Goal: Task Accomplishment & Management: Complete application form

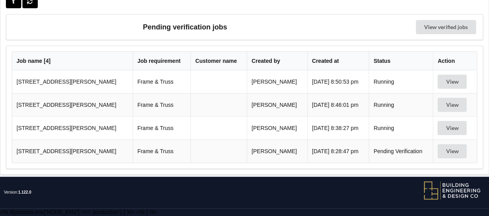
scroll to position [43, 0]
click at [450, 82] on button "View" at bounding box center [451, 82] width 29 height 14
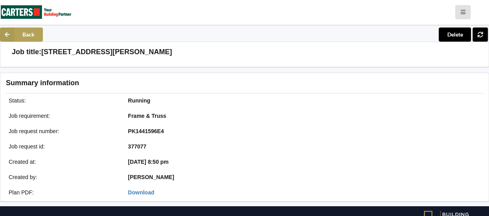
click at [9, 39] on icon at bounding box center [7, 35] width 14 height 14
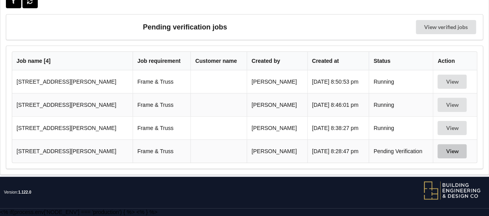
click at [451, 154] on button "View" at bounding box center [451, 151] width 29 height 14
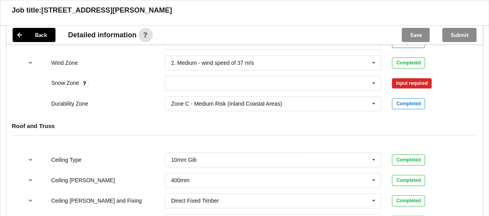
scroll to position [357, 0]
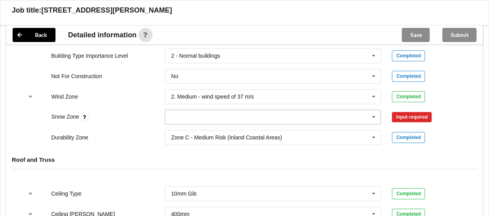
click at [180, 121] on input "text" at bounding box center [272, 117] width 215 height 14
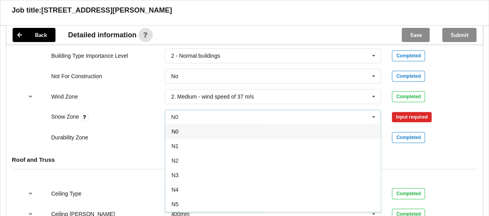
drag, startPoint x: 178, startPoint y: 135, endPoint x: 276, endPoint y: 128, distance: 98.5
click at [178, 135] on span "N0" at bounding box center [174, 132] width 7 height 6
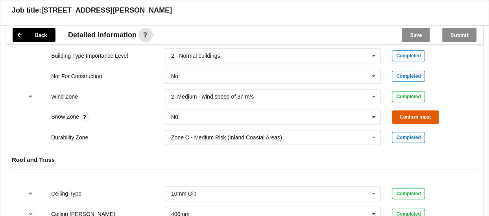
click at [409, 122] on button "Confirm input" at bounding box center [414, 116] width 47 height 13
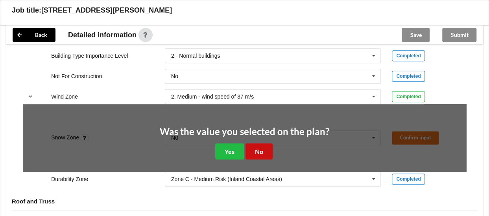
click at [263, 152] on button "No" at bounding box center [258, 151] width 27 height 16
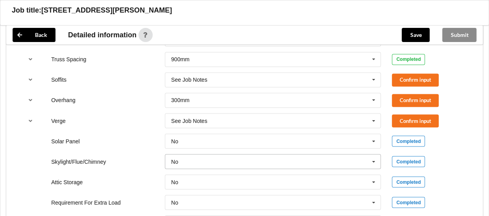
scroll to position [575, 0]
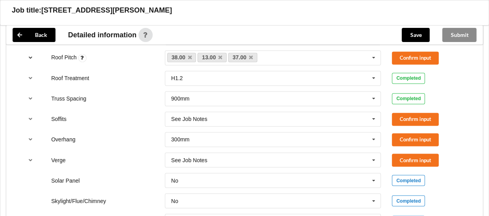
click at [30, 60] on icon "reference-toggle" at bounding box center [30, 57] width 7 height 5
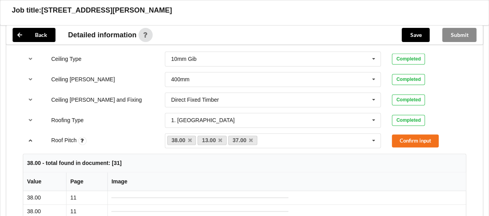
scroll to position [536, 0]
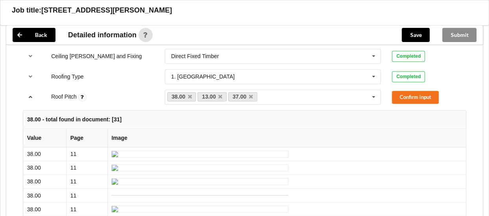
click at [31, 99] on icon "reference-toggle" at bounding box center [30, 96] width 7 height 5
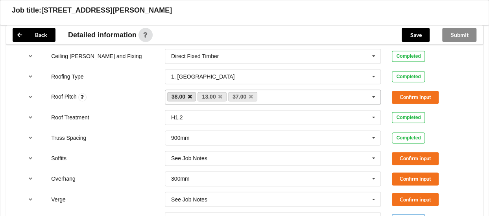
click at [190, 99] on icon at bounding box center [189, 96] width 4 height 5
click at [407, 102] on button "Confirm input" at bounding box center [414, 97] width 47 height 13
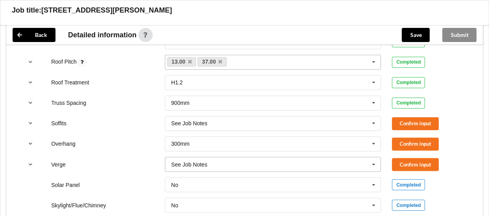
scroll to position [614, 0]
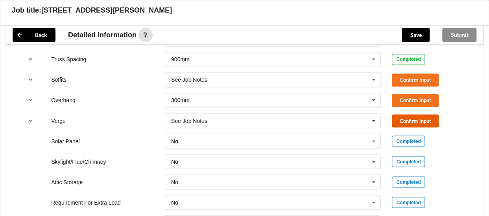
click at [410, 126] on button "Confirm input" at bounding box center [414, 120] width 47 height 13
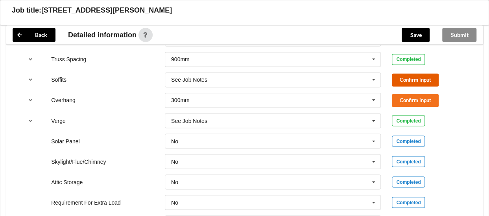
click at [413, 86] on button "Confirm input" at bounding box center [414, 79] width 47 height 13
click at [30, 102] on icon "reference-toggle" at bounding box center [30, 99] width 7 height 5
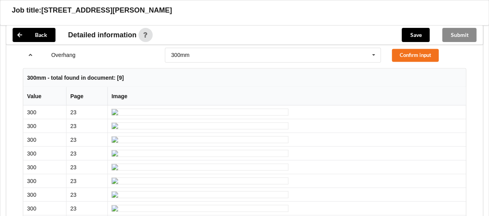
scroll to position [618, 0]
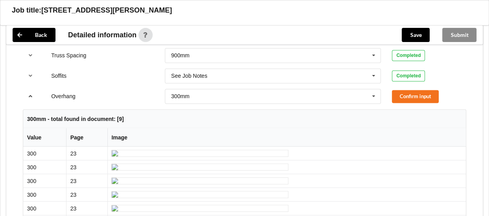
click at [32, 98] on icon "reference-toggle" at bounding box center [30, 96] width 7 height 5
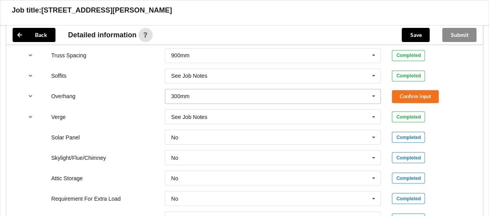
click at [368, 100] on div "300mm 300mm 450mm 600mm 750mm Multiple Values – See As Per Plan None See Job No…" at bounding box center [273, 96] width 216 height 15
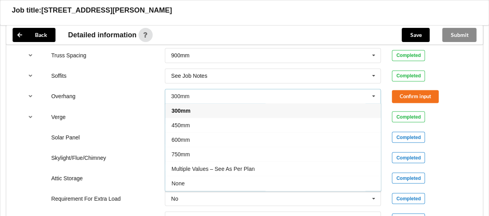
click at [239, 172] on span "Multiple Values – See As Per Plan" at bounding box center [212, 169] width 83 height 6
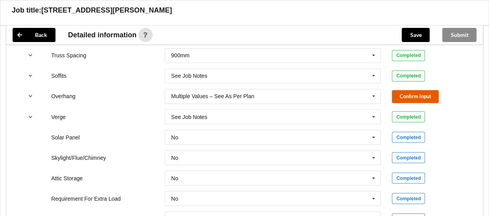
click at [408, 97] on button "Confirm input" at bounding box center [414, 96] width 47 height 13
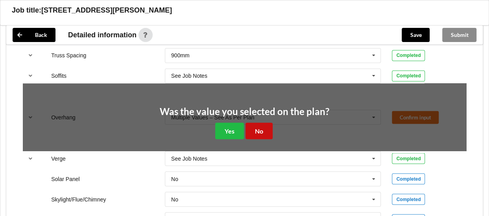
click at [260, 131] on button "No" at bounding box center [258, 131] width 27 height 16
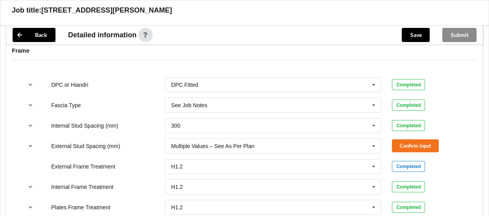
scroll to position [815, 0]
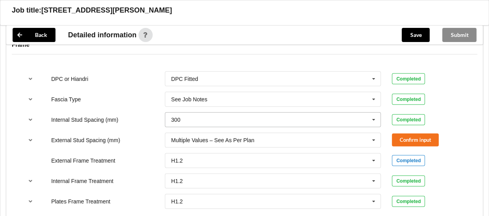
click at [375, 124] on icon at bounding box center [373, 120] width 12 height 15
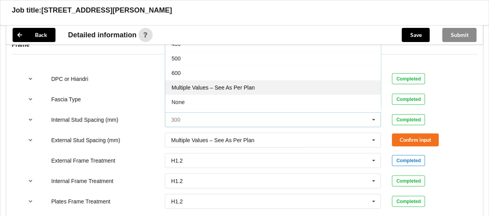
scroll to position [27, 0]
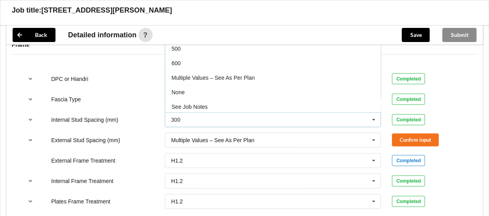
click at [205, 108] on span "See Job Notes" at bounding box center [189, 107] width 36 height 6
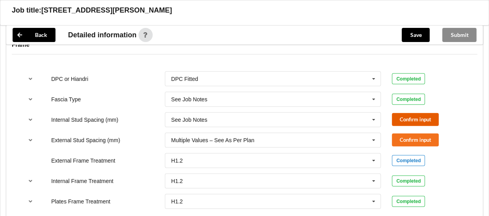
click at [428, 125] on button "Confirm input" at bounding box center [414, 119] width 47 height 13
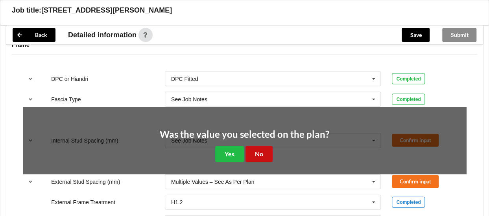
click at [262, 162] on button "No" at bounding box center [258, 154] width 27 height 16
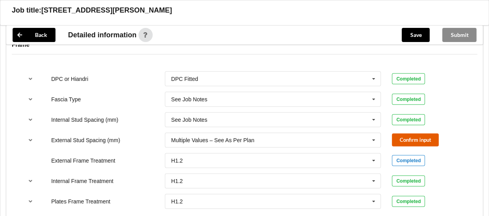
click at [416, 145] on button "Confirm input" at bounding box center [414, 140] width 47 height 13
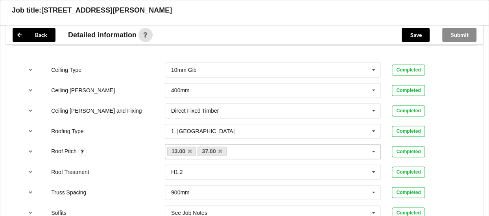
scroll to position [483, 0]
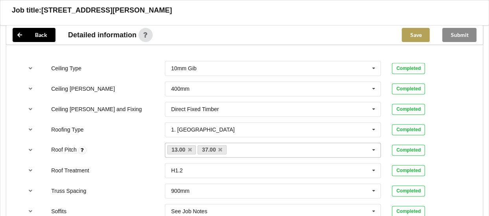
click at [417, 35] on button "Save" at bounding box center [415, 35] width 28 height 14
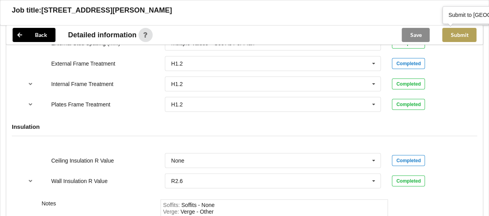
click at [461, 35] on button "Submit" at bounding box center [459, 35] width 34 height 14
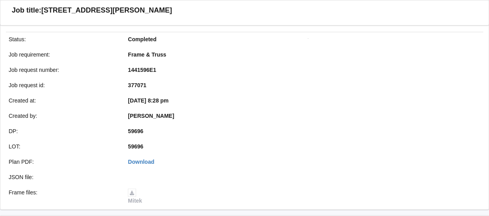
scroll to position [0, 0]
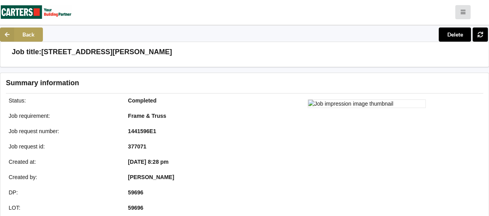
click at [7, 42] on icon at bounding box center [7, 35] width 14 height 14
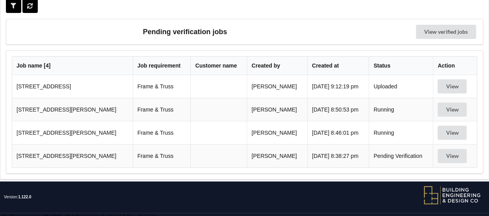
scroll to position [43, 0]
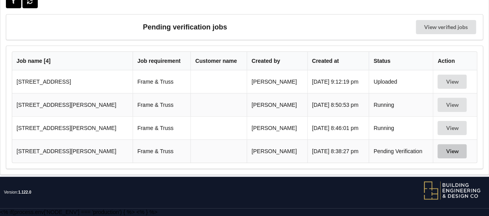
click at [447, 153] on button "View" at bounding box center [451, 151] width 29 height 14
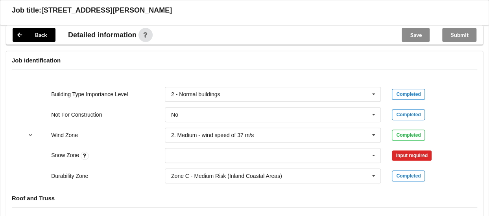
scroll to position [318, 0]
click at [371, 162] on icon at bounding box center [373, 156] width 12 height 15
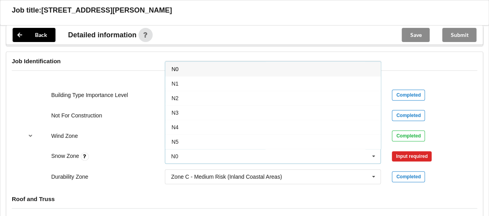
click at [200, 71] on div "N0" at bounding box center [272, 69] width 215 height 15
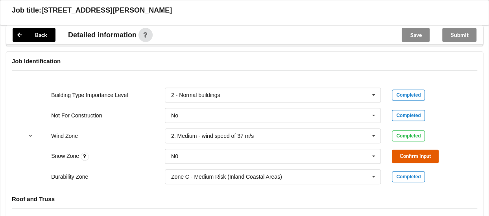
click at [410, 160] on button "Confirm input" at bounding box center [414, 156] width 47 height 13
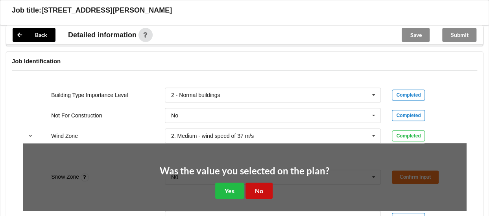
click at [265, 195] on button "No" at bounding box center [258, 191] width 27 height 16
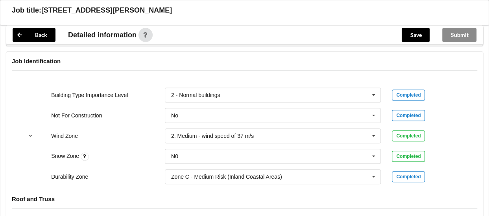
scroll to position [475, 0]
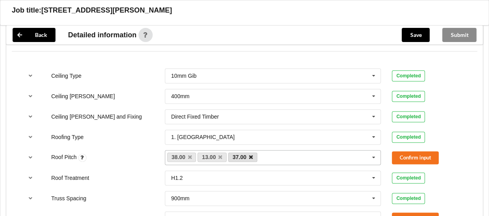
click at [250, 160] on icon at bounding box center [251, 157] width 4 height 5
click at [414, 162] on button "Confirm input" at bounding box center [414, 157] width 47 height 13
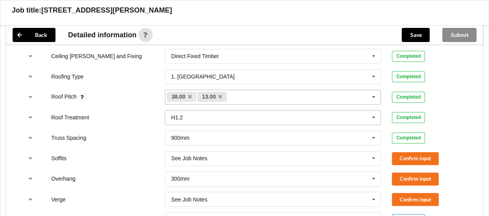
scroll to position [554, 0]
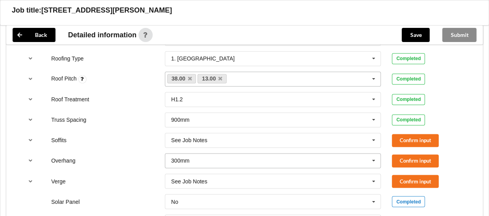
click at [375, 164] on icon at bounding box center [373, 161] width 12 height 15
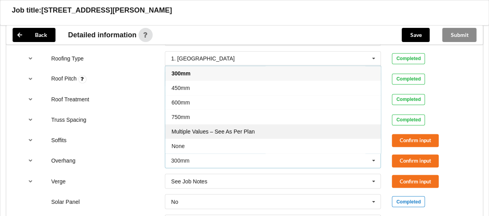
click at [230, 135] on span "Multiple Values – See As Per Plan" at bounding box center [212, 132] width 83 height 6
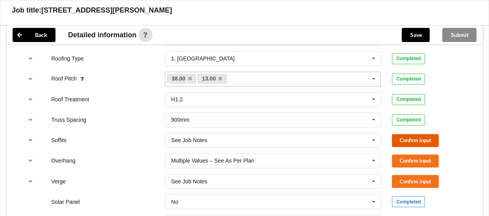
click at [417, 147] on button "Confirm input" at bounding box center [414, 140] width 47 height 13
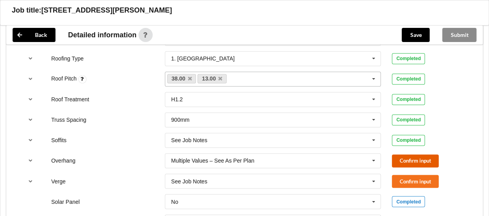
click at [417, 163] on button "Confirm input" at bounding box center [414, 160] width 47 height 13
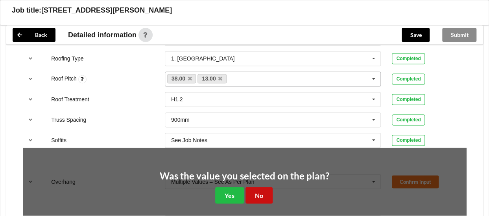
click at [257, 202] on button "No" at bounding box center [258, 195] width 27 height 16
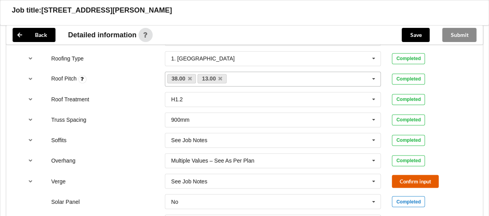
click at [402, 186] on button "Confirm input" at bounding box center [414, 181] width 47 height 13
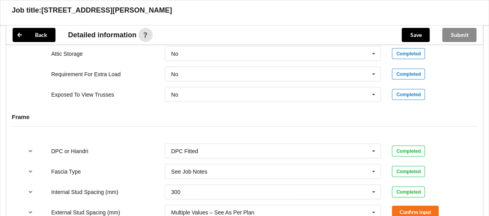
scroll to position [790, 0]
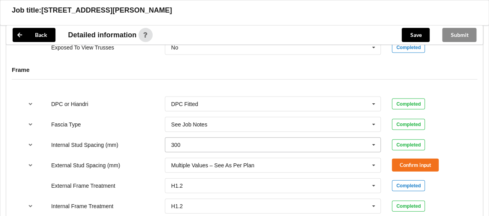
click at [357, 151] on input "text" at bounding box center [272, 145] width 215 height 14
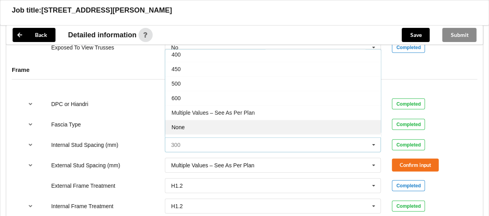
scroll to position [27, 0]
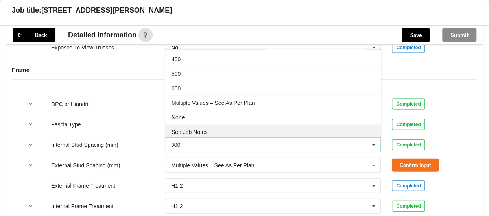
click at [205, 134] on span "See Job Notes" at bounding box center [189, 132] width 36 height 6
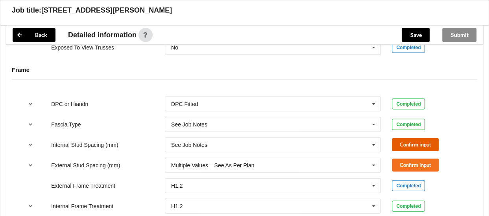
click at [406, 146] on button "Confirm input" at bounding box center [414, 144] width 47 height 13
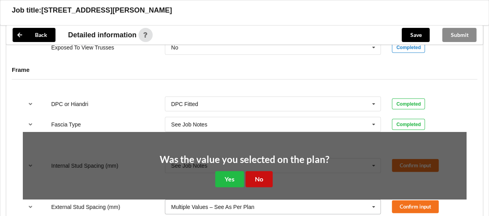
drag, startPoint x: 267, startPoint y: 178, endPoint x: 320, endPoint y: 174, distance: 53.6
click at [268, 178] on button "No" at bounding box center [258, 179] width 27 height 16
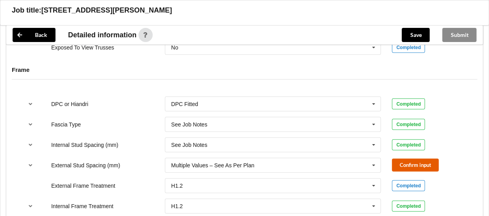
click at [419, 168] on button "Confirm input" at bounding box center [414, 165] width 47 height 13
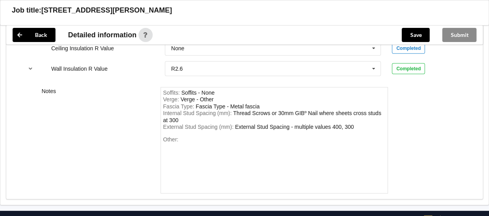
scroll to position [1060, 0]
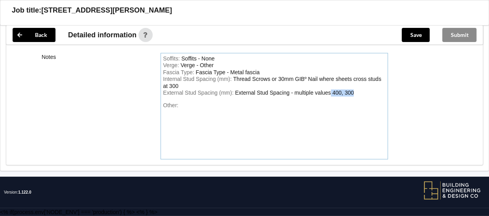
drag, startPoint x: 353, startPoint y: 93, endPoint x: 330, endPoint y: 93, distance: 23.2
click at [330, 93] on div "External Stud Spacing (mm) : External Stud Spacing - multiple values 400, 300" at bounding box center [274, 93] width 222 height 7
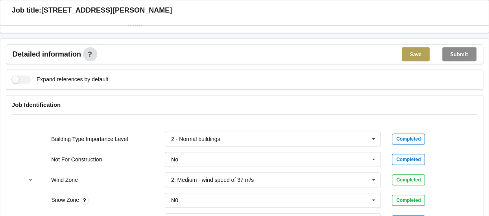
click at [415, 57] on button "Save" at bounding box center [415, 54] width 28 height 14
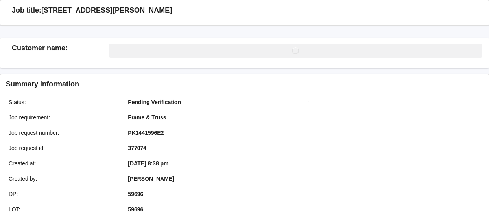
scroll to position [274, 0]
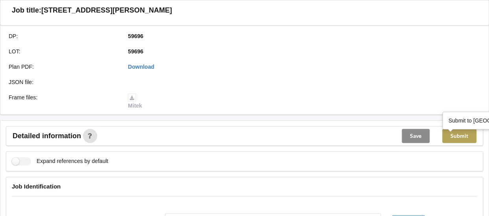
click at [458, 142] on button "Submit" at bounding box center [459, 136] width 34 height 14
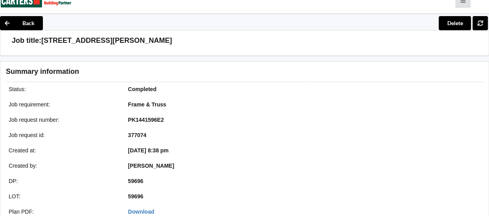
scroll to position [0, 0]
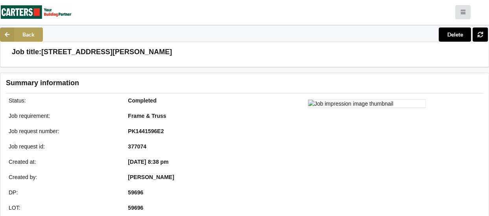
click at [4, 40] on icon at bounding box center [7, 35] width 14 height 14
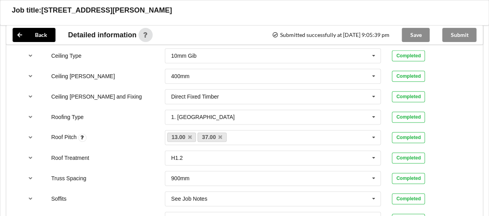
scroll to position [472, 0]
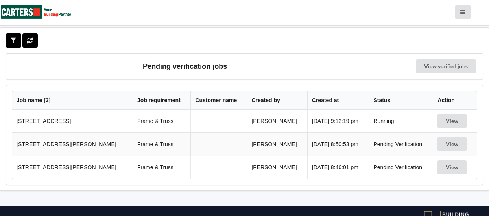
scroll to position [8, 0]
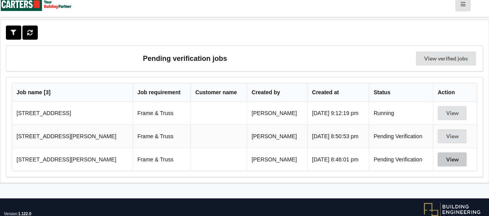
click at [446, 161] on button "View" at bounding box center [451, 159] width 29 height 14
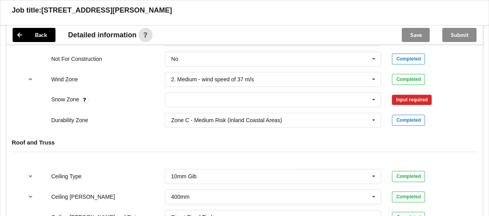
scroll to position [401, 0]
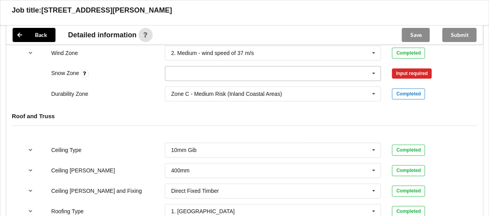
click at [292, 77] on input "text" at bounding box center [272, 73] width 215 height 14
click at [191, 90] on div "N0" at bounding box center [272, 88] width 215 height 15
click at [407, 79] on button "Confirm input" at bounding box center [414, 73] width 47 height 13
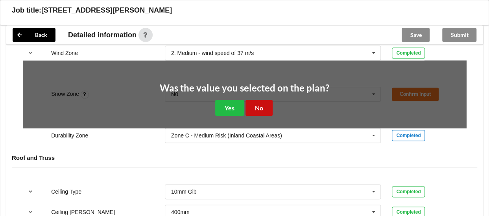
click at [259, 111] on button "No" at bounding box center [258, 108] width 27 height 16
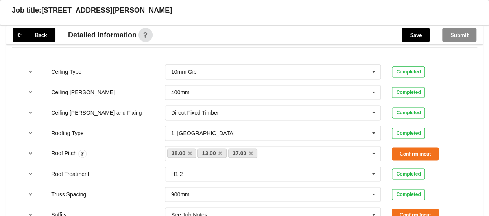
scroll to position [479, 0]
click at [250, 156] on icon at bounding box center [251, 153] width 4 height 5
click at [419, 155] on button "Confirm input" at bounding box center [414, 153] width 47 height 13
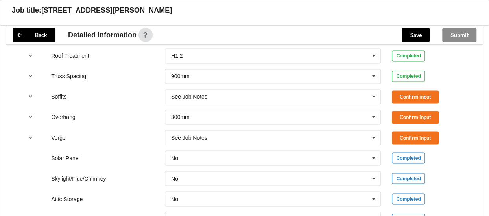
scroll to position [558, 0]
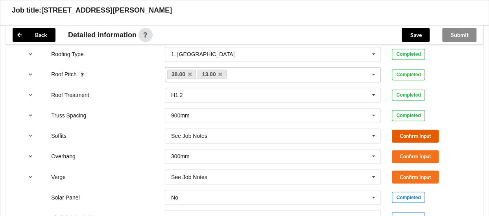
click at [412, 140] on div "Ceiling Type 10mm Gib 10mm Gib 12mm MDF 12mm Ply 13mm Gib None See Job Notes Co…" at bounding box center [244, 136] width 476 height 312
click at [349, 163] on input "text" at bounding box center [272, 156] width 215 height 14
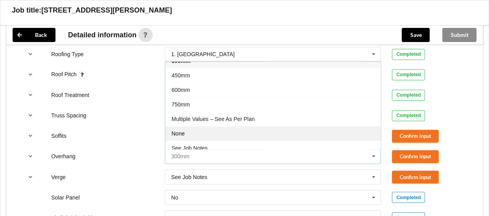
scroll to position [13, 0]
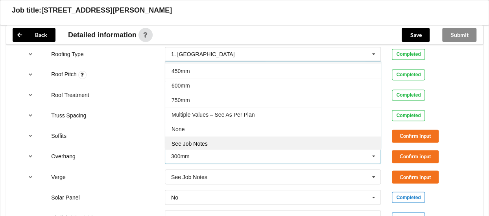
click at [220, 144] on div "See Job Notes" at bounding box center [272, 143] width 215 height 15
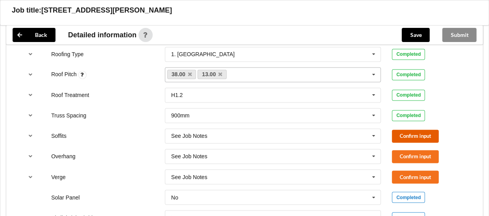
click at [420, 139] on button "Confirm input" at bounding box center [414, 136] width 47 height 13
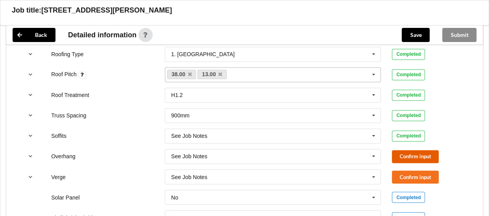
click at [411, 162] on button "Confirm input" at bounding box center [414, 156] width 47 height 13
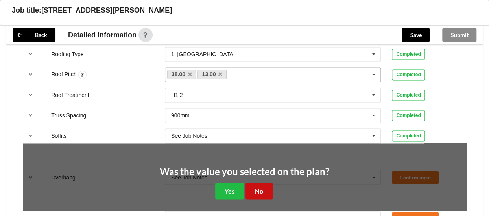
drag, startPoint x: 260, startPoint y: 195, endPoint x: 332, endPoint y: 190, distance: 72.5
click at [266, 195] on button "No" at bounding box center [258, 191] width 27 height 16
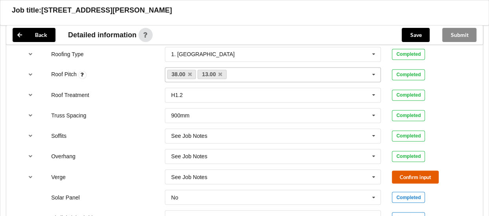
click at [405, 179] on button "Confirm input" at bounding box center [414, 177] width 47 height 13
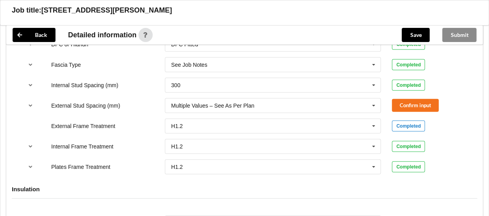
scroll to position [833, 0]
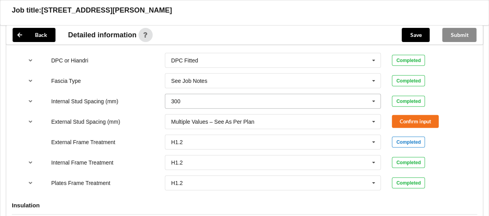
click at [372, 106] on icon at bounding box center [373, 101] width 12 height 15
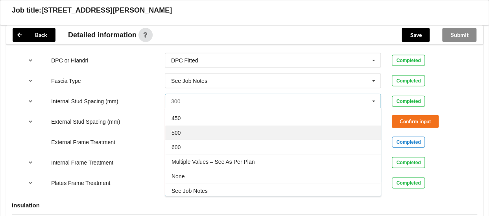
scroll to position [27, 0]
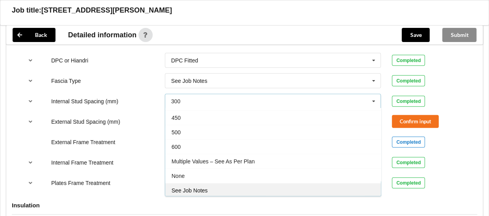
click at [205, 191] on span "See Job Notes" at bounding box center [189, 190] width 36 height 6
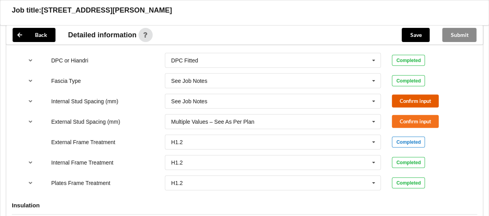
click at [422, 105] on button "Confirm input" at bounding box center [414, 101] width 47 height 13
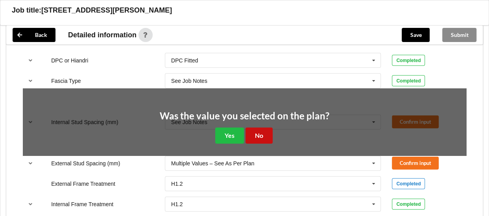
click at [260, 139] on button "No" at bounding box center [258, 136] width 27 height 16
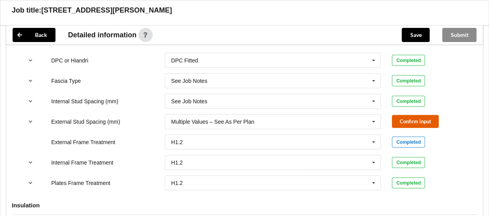
click at [414, 125] on button "Confirm input" at bounding box center [414, 121] width 47 height 13
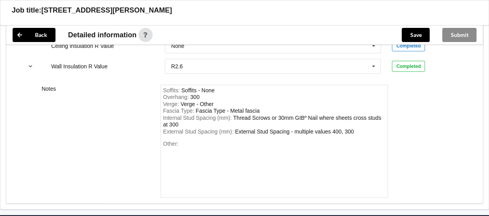
scroll to position [1030, 0]
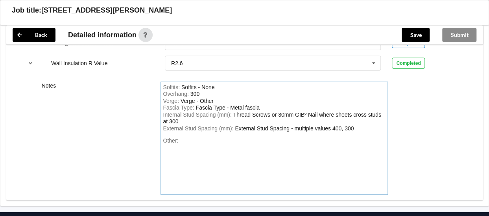
click at [356, 129] on div "External Stud Spacing (mm) : External Stud Spacing - multiple values 400, 300" at bounding box center [274, 128] width 222 height 7
drag, startPoint x: 354, startPoint y: 132, endPoint x: 331, endPoint y: 132, distance: 23.2
click at [331, 132] on div "External Stud Spacing (mm) : External Stud Spacing - multiple values 400, 300" at bounding box center [274, 128] width 222 height 7
drag, startPoint x: 331, startPoint y: 132, endPoint x: 354, endPoint y: 133, distance: 23.6
click at [353, 132] on div "External Stud Spacing (mm) : External Stud Spacing - multiple values 400, 300" at bounding box center [274, 128] width 222 height 7
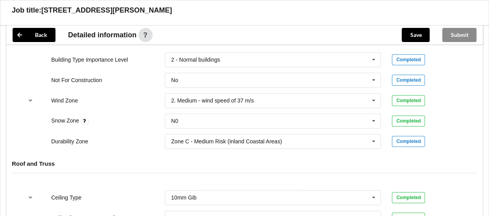
scroll to position [322, 0]
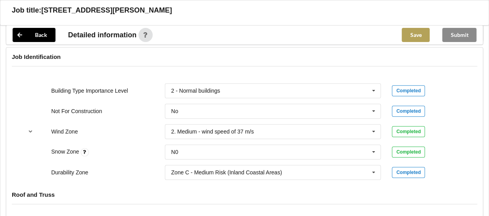
click at [418, 36] on button "Save" at bounding box center [415, 35] width 28 height 14
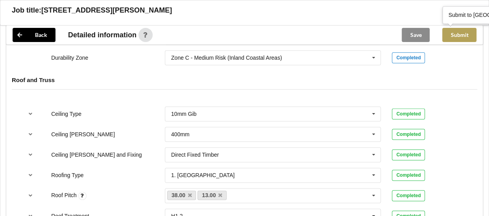
click at [459, 38] on button "Submit" at bounding box center [459, 35] width 34 height 14
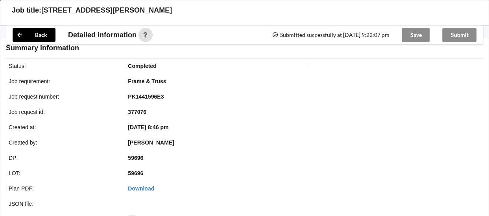
scroll to position [401, 0]
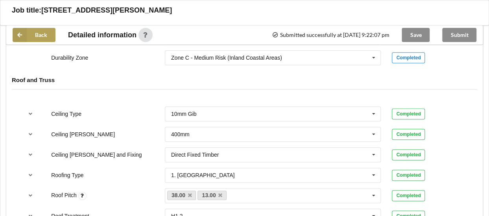
click at [15, 32] on icon at bounding box center [20, 35] width 14 height 14
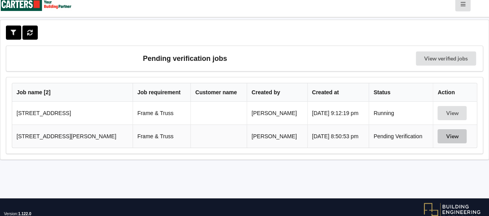
click at [452, 138] on button "View" at bounding box center [451, 136] width 29 height 14
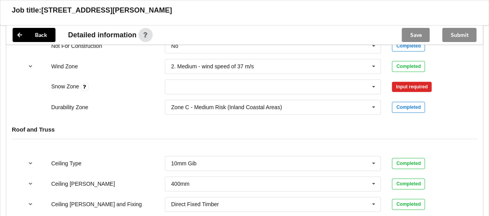
scroll to position [401, 0]
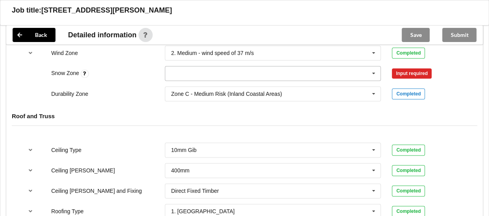
click at [328, 79] on input "text" at bounding box center [272, 73] width 215 height 14
click at [182, 93] on div "N0" at bounding box center [272, 88] width 215 height 15
click at [400, 77] on button "Confirm input" at bounding box center [414, 73] width 47 height 13
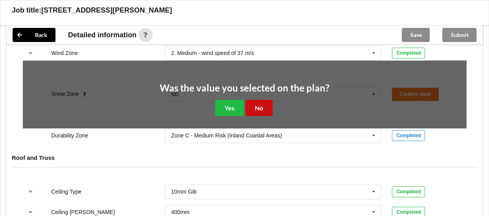
click at [259, 111] on button "No" at bounding box center [258, 108] width 27 height 16
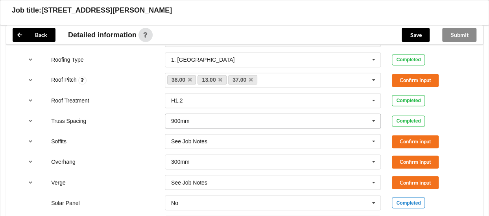
scroll to position [558, 0]
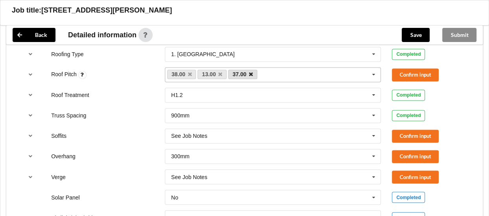
click at [252, 75] on icon at bounding box center [251, 74] width 4 height 5
click at [420, 79] on button "Confirm input" at bounding box center [414, 74] width 47 height 13
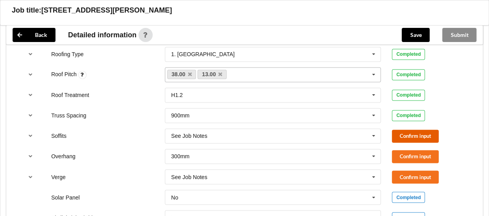
click at [416, 136] on button "Confirm input" at bounding box center [414, 136] width 47 height 13
click at [352, 158] on input "text" at bounding box center [272, 156] width 215 height 14
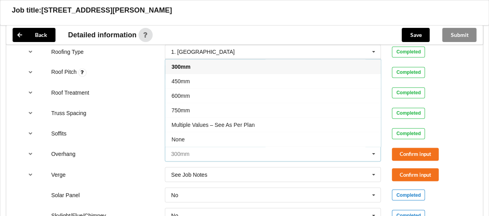
scroll to position [597, 0]
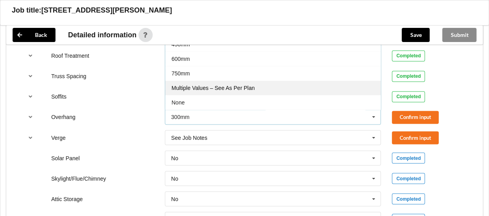
click at [239, 91] on span "Multiple Values – See As Per Plan" at bounding box center [212, 88] width 83 height 6
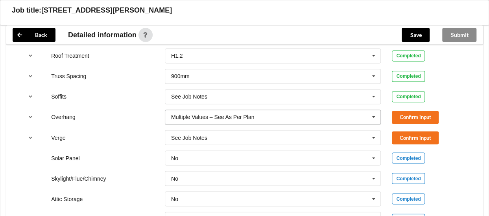
click at [373, 121] on icon at bounding box center [373, 117] width 12 height 15
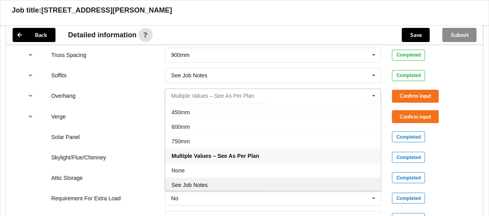
scroll to position [637, 0]
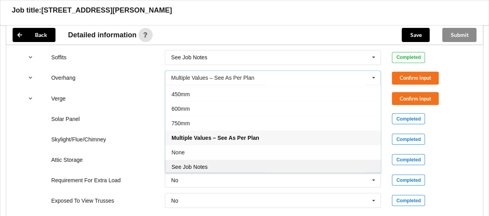
click at [208, 171] on div "See Job Notes" at bounding box center [272, 167] width 215 height 15
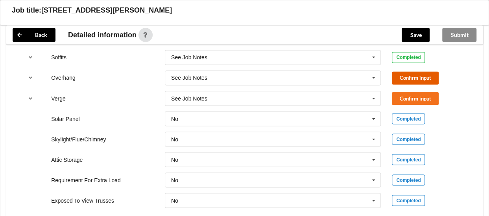
click at [431, 80] on button "Confirm input" at bounding box center [414, 78] width 47 height 13
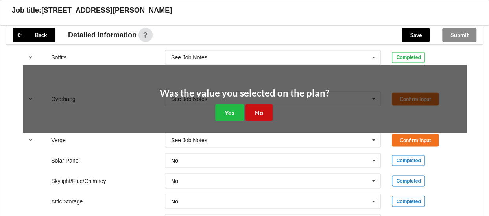
drag, startPoint x: 266, startPoint y: 112, endPoint x: 272, endPoint y: 110, distance: 5.7
click at [268, 111] on button "No" at bounding box center [258, 112] width 27 height 16
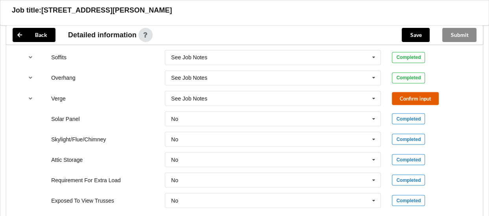
click at [410, 103] on button "Confirm input" at bounding box center [414, 98] width 47 height 13
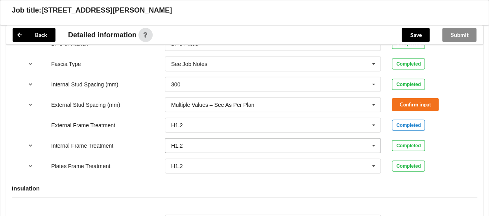
scroll to position [872, 0]
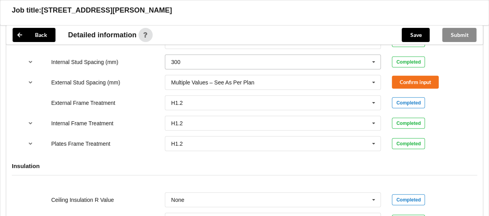
click at [310, 67] on input "text" at bounding box center [272, 62] width 215 height 14
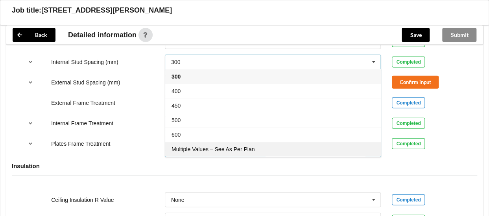
click at [252, 151] on span "Multiple Values – See As Per Plan" at bounding box center [212, 149] width 83 height 6
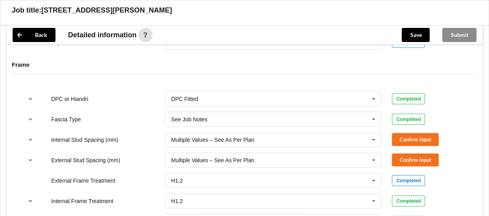
scroll to position [794, 0]
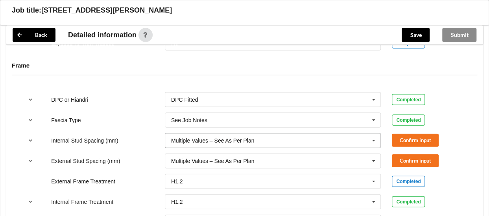
click at [371, 145] on icon at bounding box center [373, 141] width 12 height 15
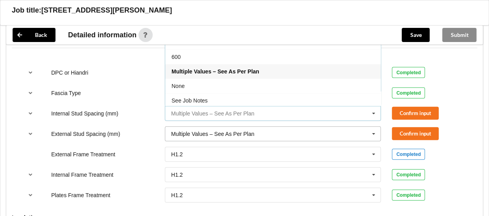
scroll to position [833, 0]
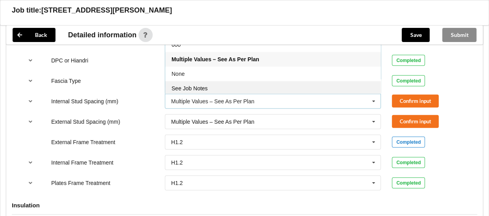
click at [206, 92] on span "See Job Notes" at bounding box center [189, 88] width 36 height 6
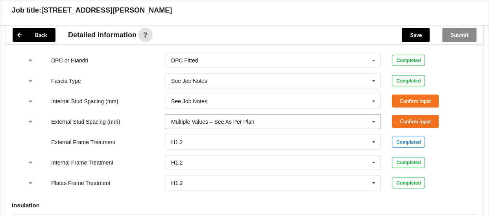
click at [260, 126] on input "text" at bounding box center [272, 122] width 215 height 14
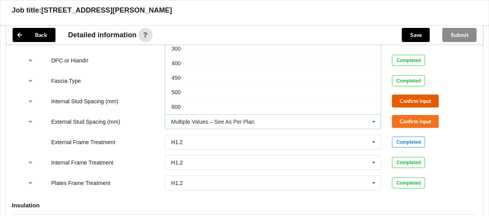
click at [408, 105] on button "Confirm input" at bounding box center [414, 101] width 47 height 13
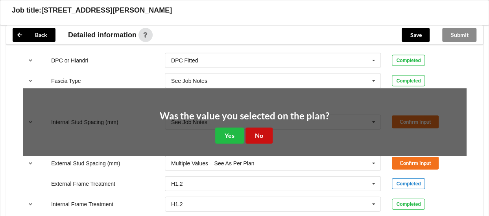
click at [263, 135] on button "No" at bounding box center [258, 136] width 27 height 16
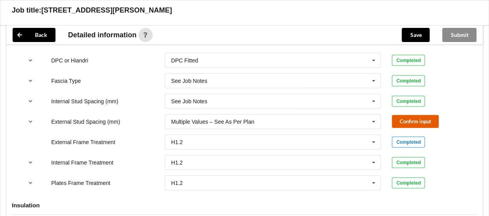
click at [430, 125] on button "Confirm input" at bounding box center [414, 121] width 47 height 13
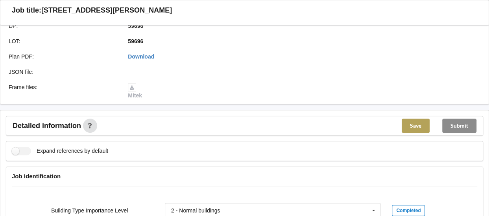
click at [417, 130] on button "Save" at bounding box center [415, 126] width 28 height 14
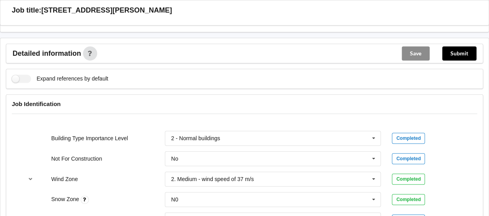
scroll to position [0, 0]
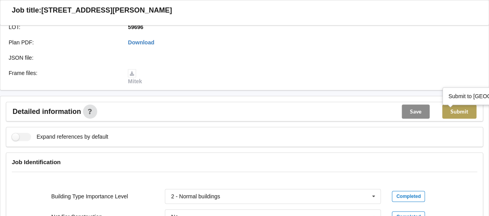
click at [466, 116] on button "Submit" at bounding box center [459, 112] width 34 height 14
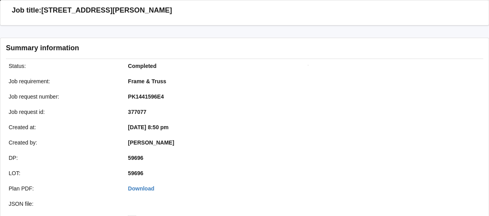
scroll to position [181, 0]
